Goal: Transaction & Acquisition: Download file/media

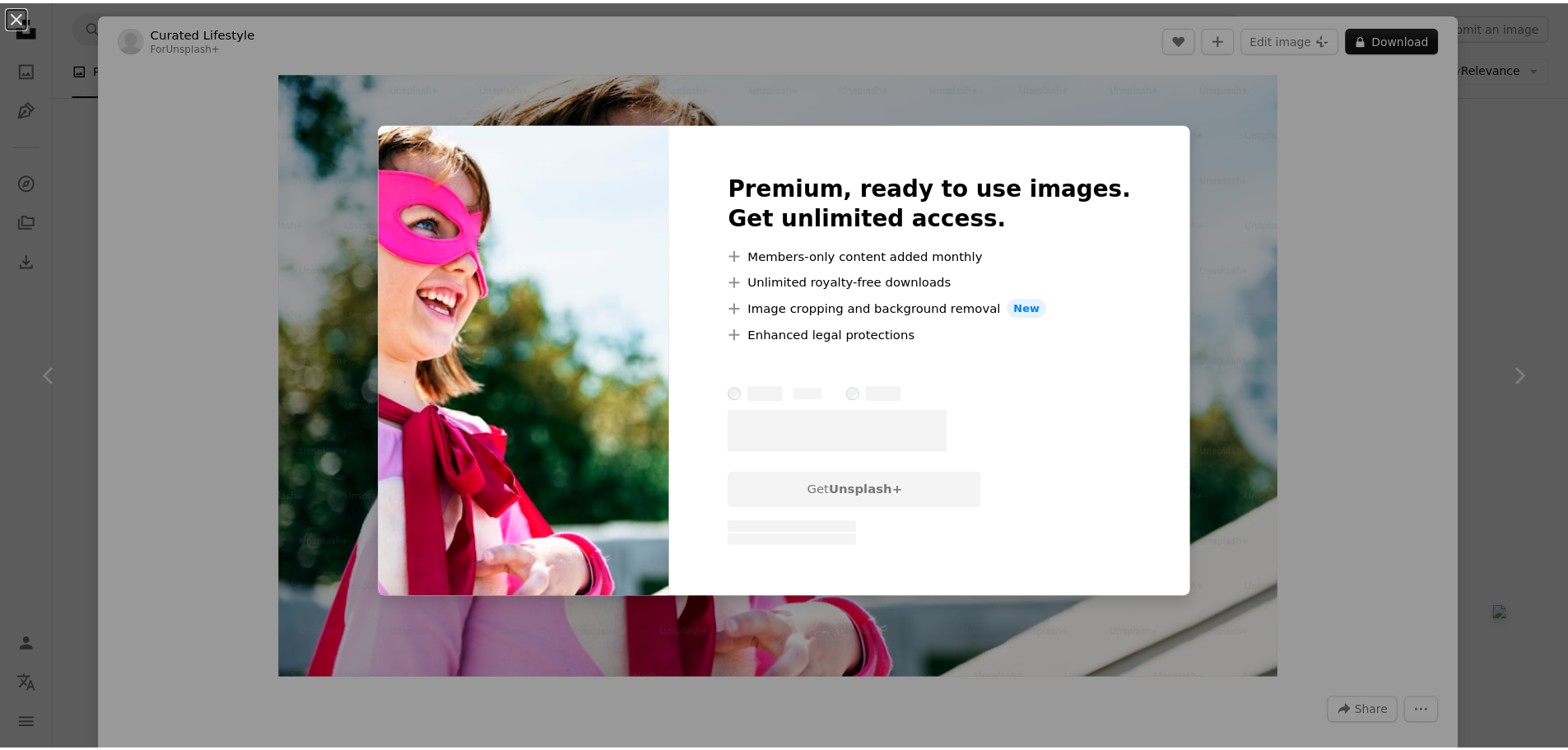
scroll to position [1317, 0]
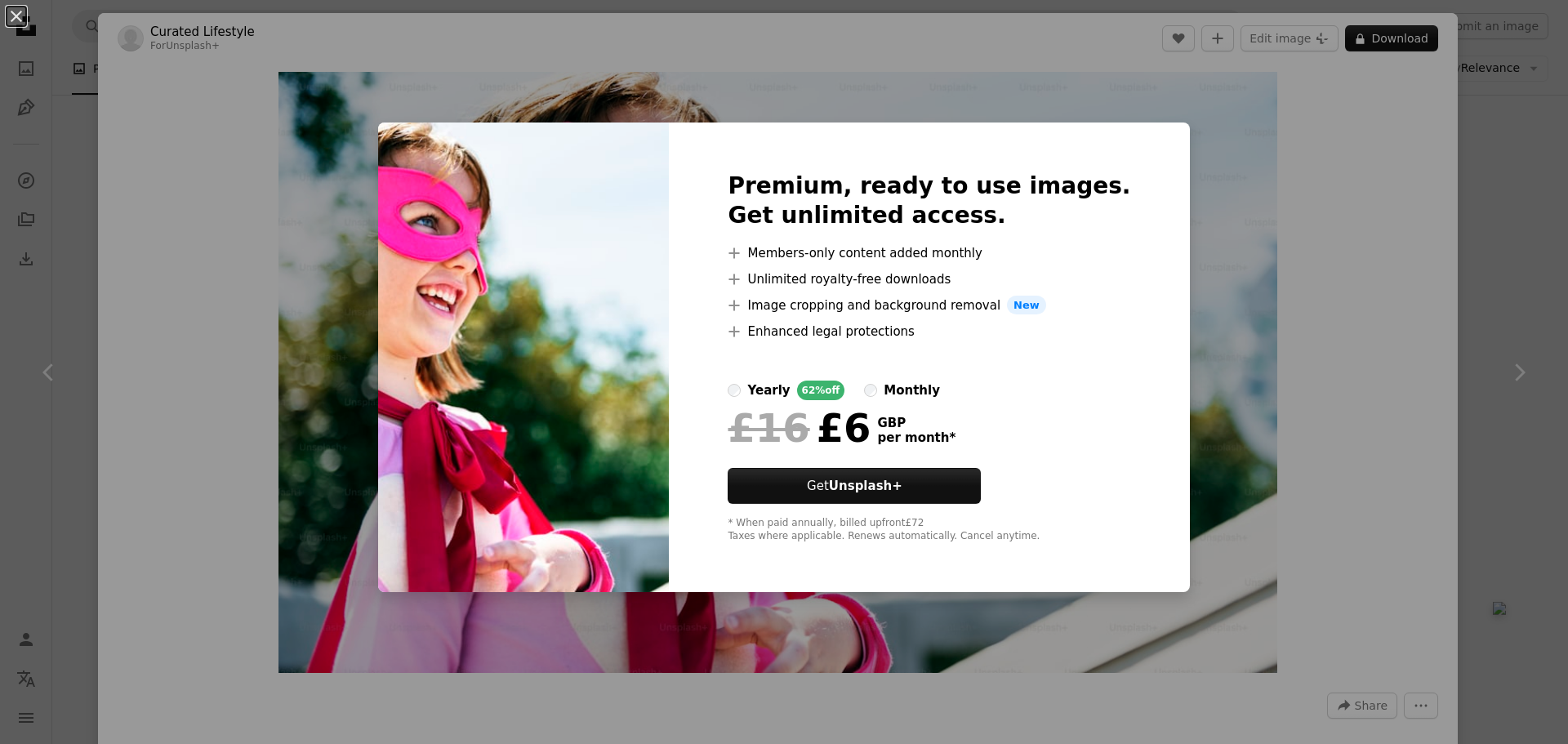
click at [1386, 206] on div "An X shape Premium, ready to use images. Get unlimited access. A plus sign Memb…" at bounding box center [784, 372] width 1568 height 744
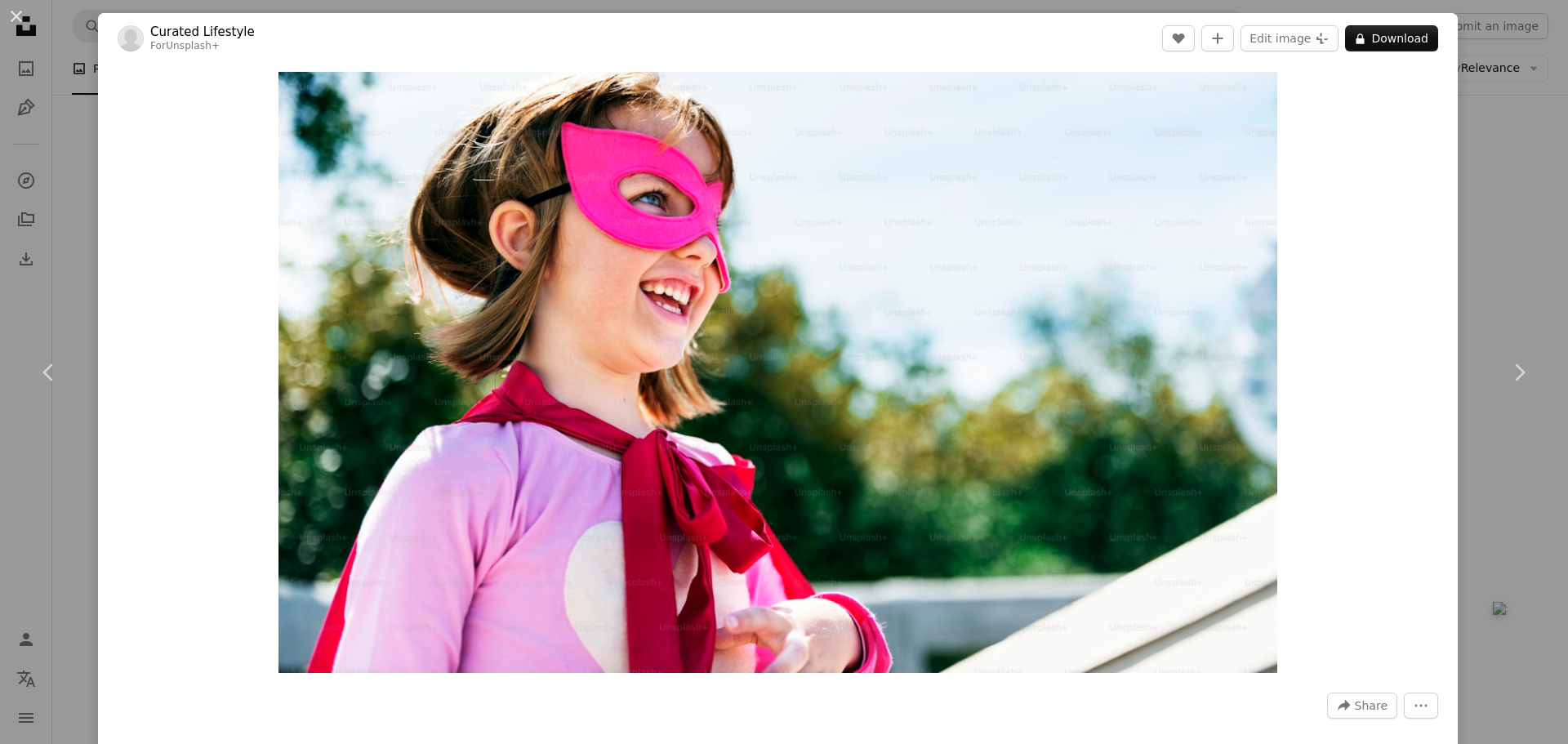
click at [1523, 197] on div "An X shape Chevron left Chevron right Curated Lifestyle For Unsplash+ A heart A…" at bounding box center [784, 372] width 1568 height 744
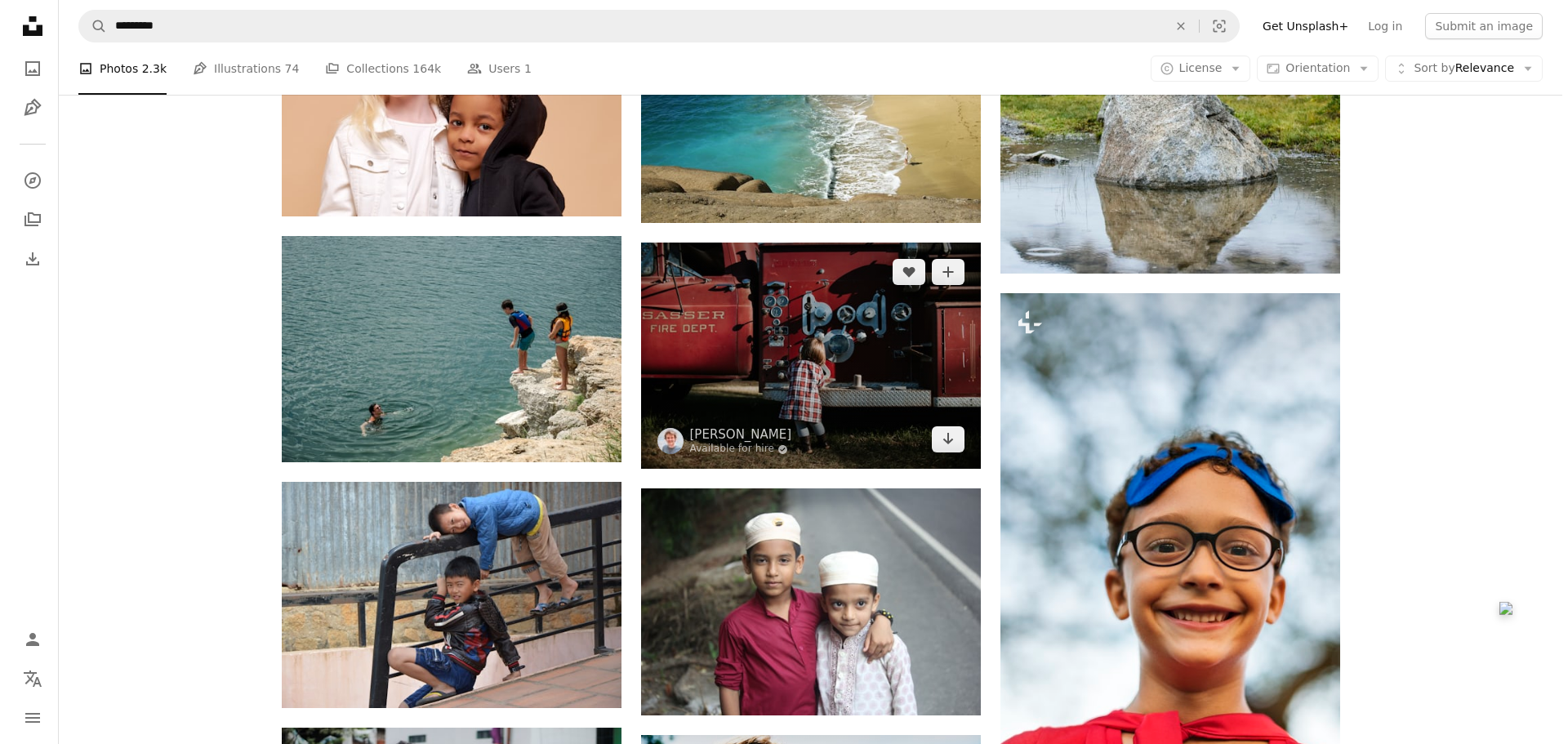
scroll to position [898, 0]
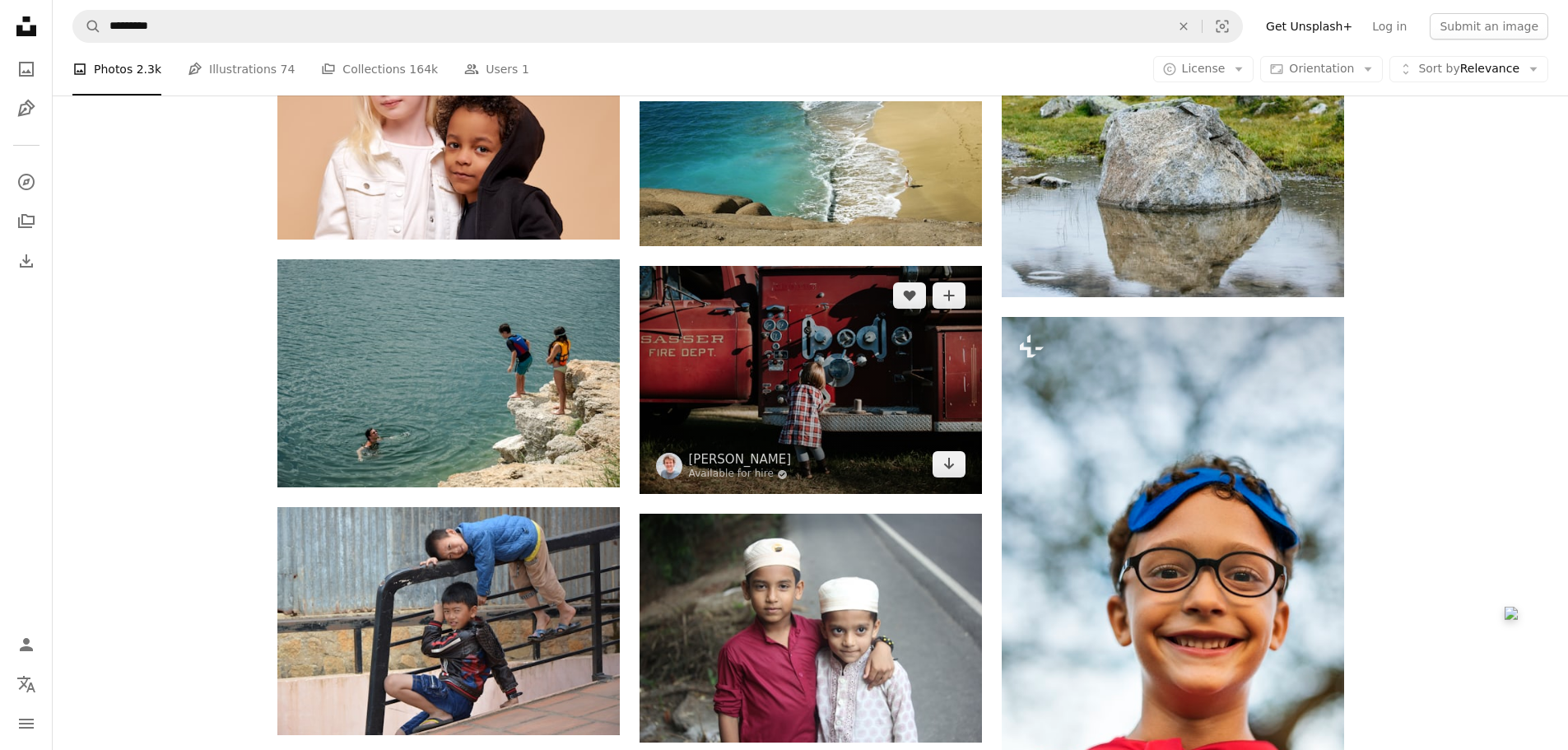
click at [850, 376] on img at bounding box center [811, 379] width 343 height 228
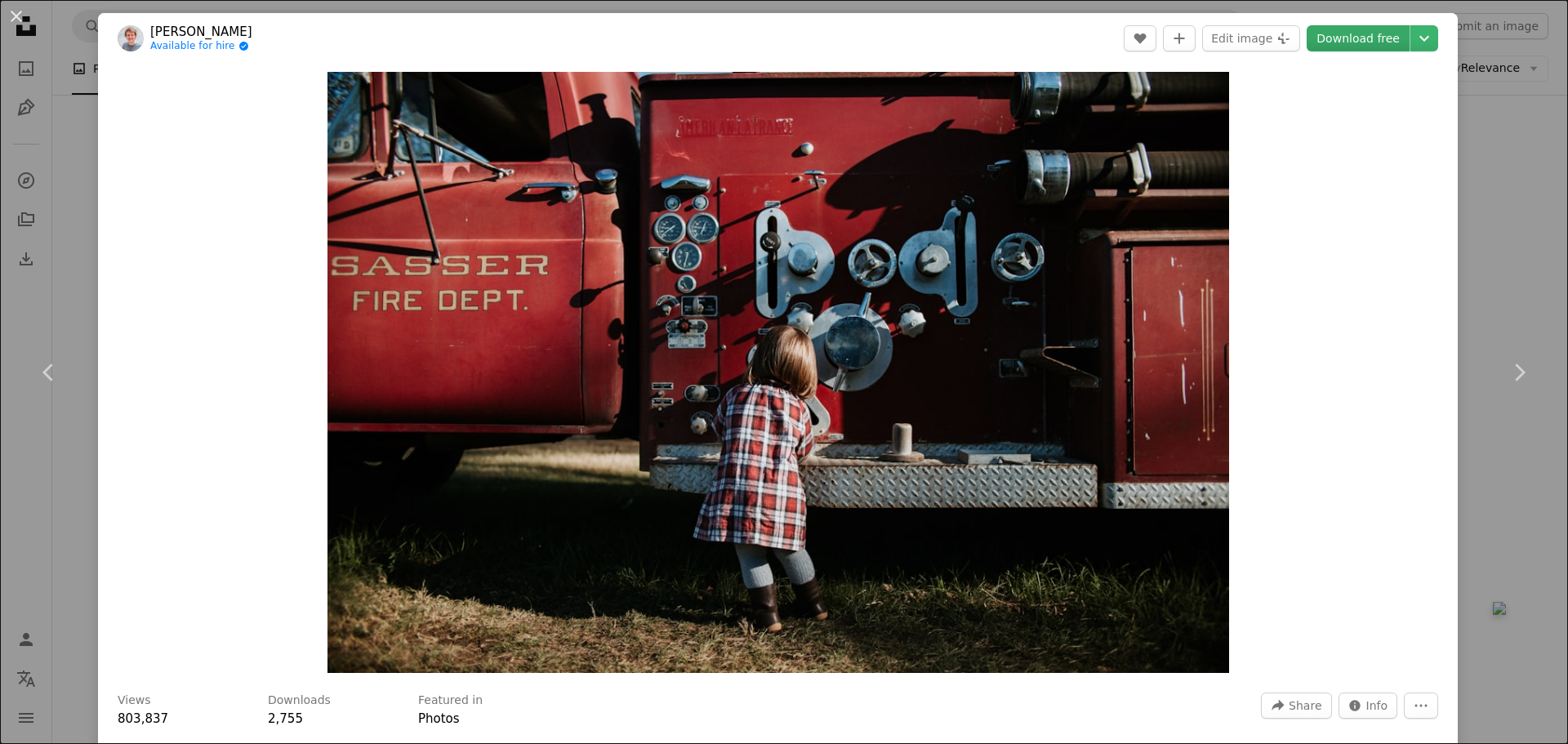
click at [1376, 48] on link "Download free" at bounding box center [1357, 38] width 103 height 26
